Goal: Information Seeking & Learning: Learn about a topic

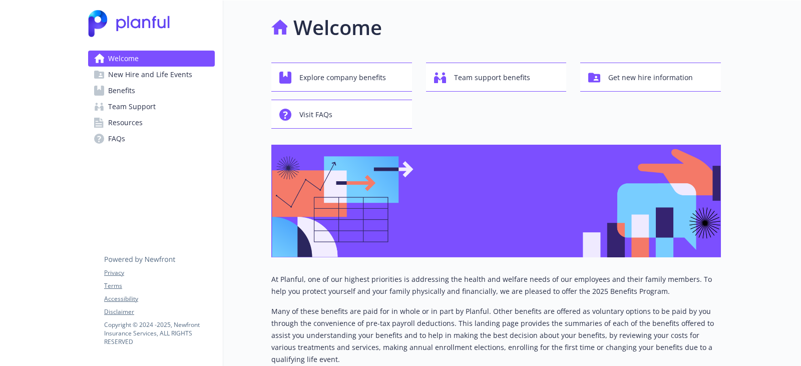
click at [148, 87] on link "Benefits" at bounding box center [151, 91] width 127 height 16
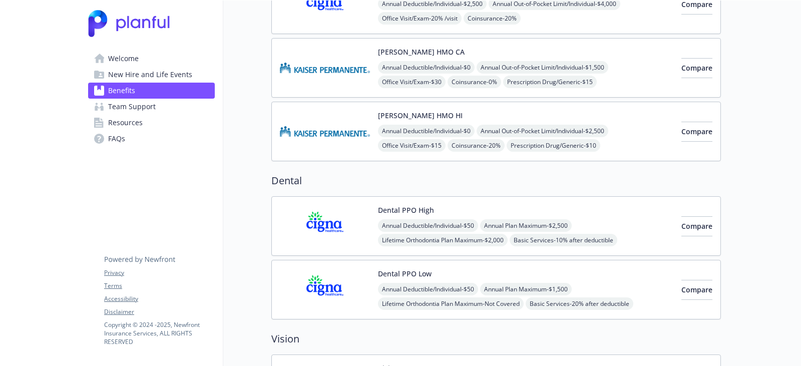
scroll to position [250, 0]
